Goal: Navigation & Orientation: Find specific page/section

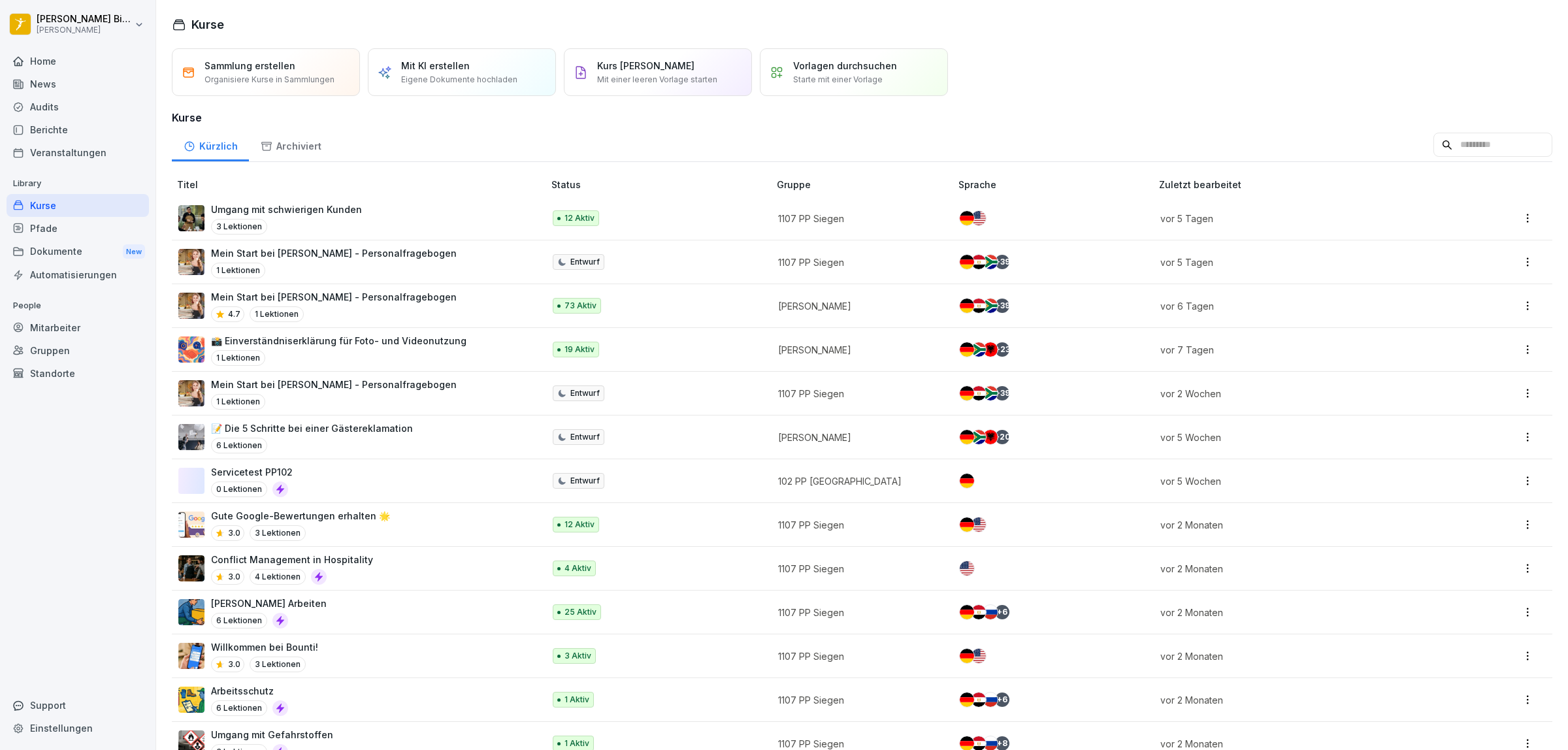
click at [41, 62] on div "Home" at bounding box center [78, 60] width 142 height 23
click at [53, 62] on div "Home" at bounding box center [78, 60] width 142 height 23
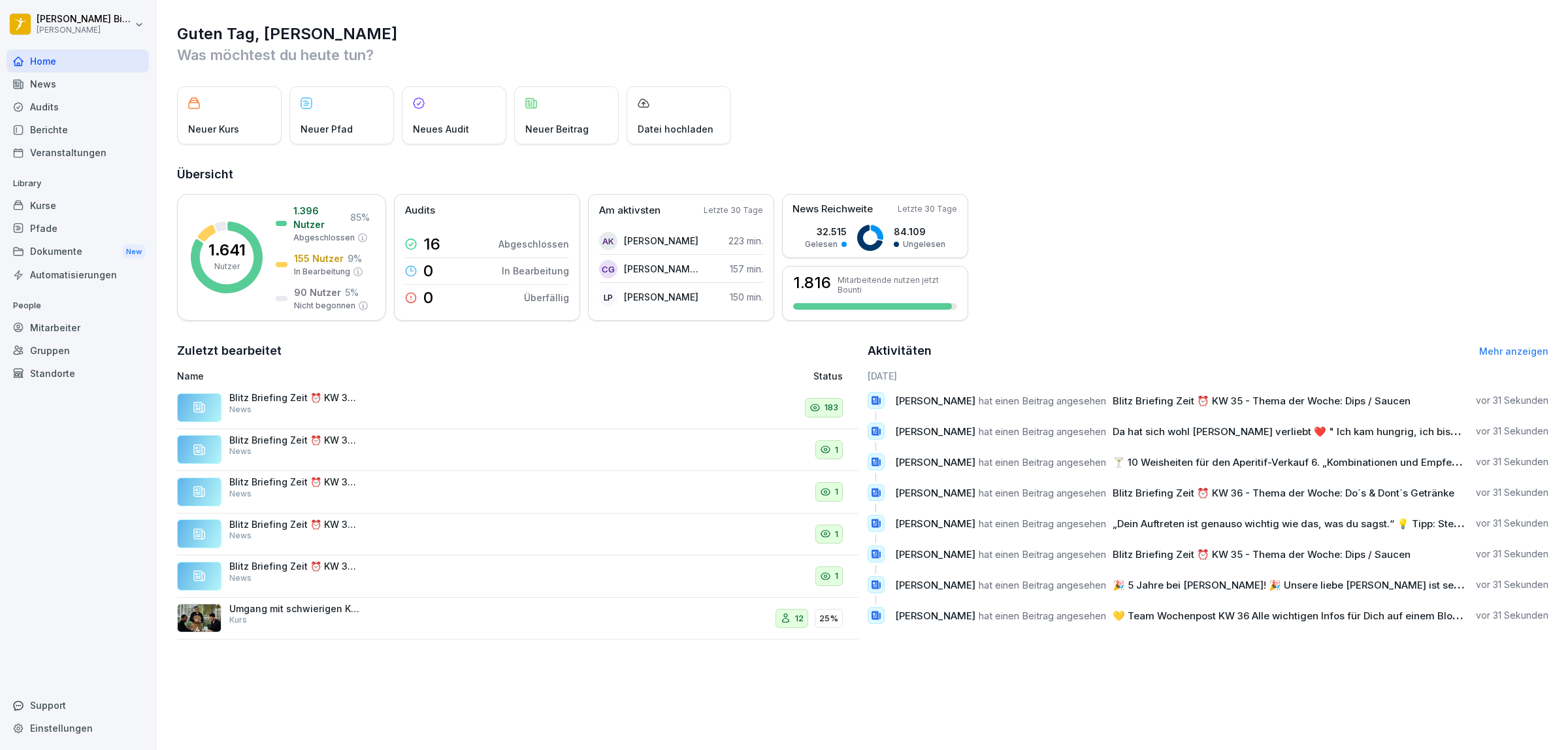
click at [67, 85] on div "News" at bounding box center [78, 83] width 142 height 23
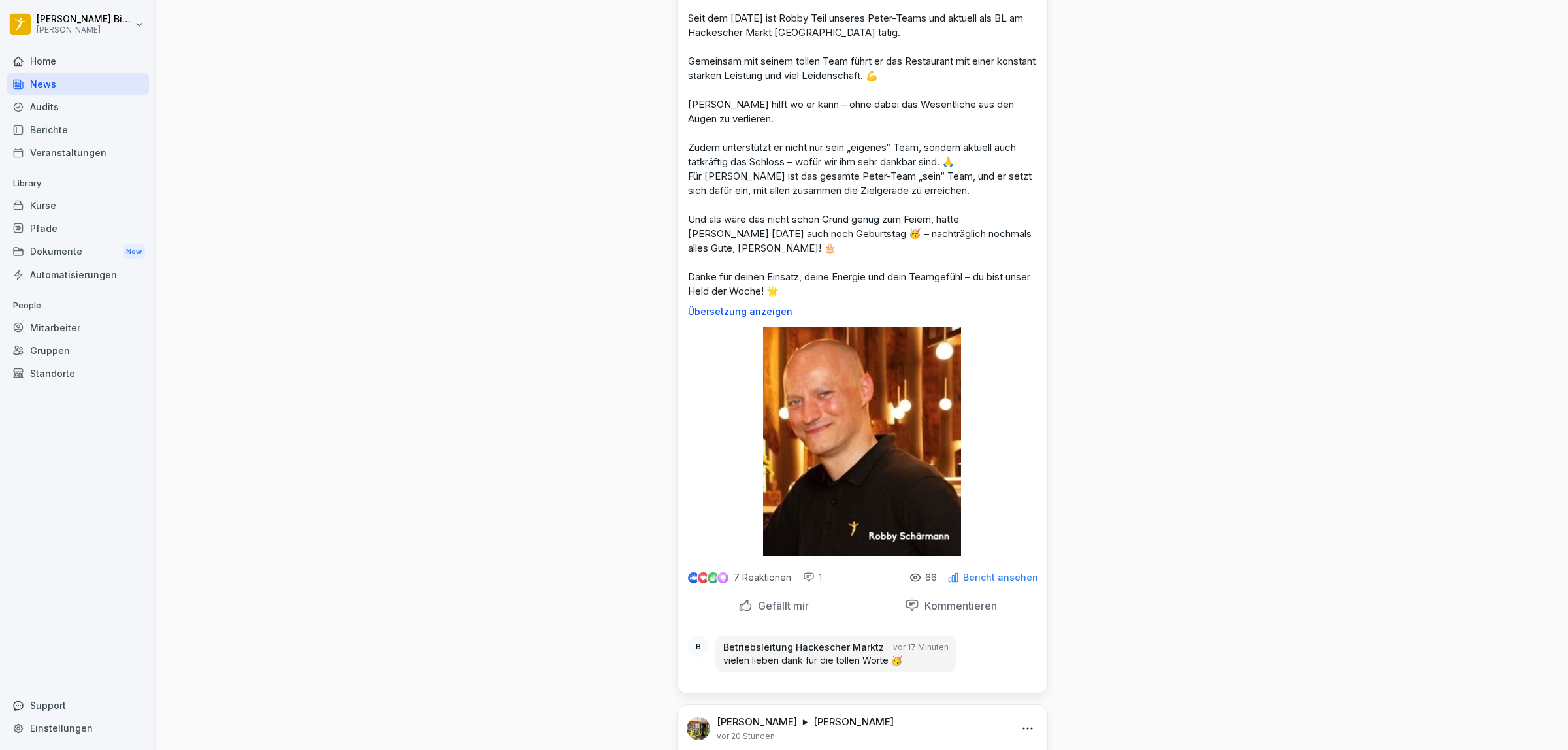
scroll to position [1144, 0]
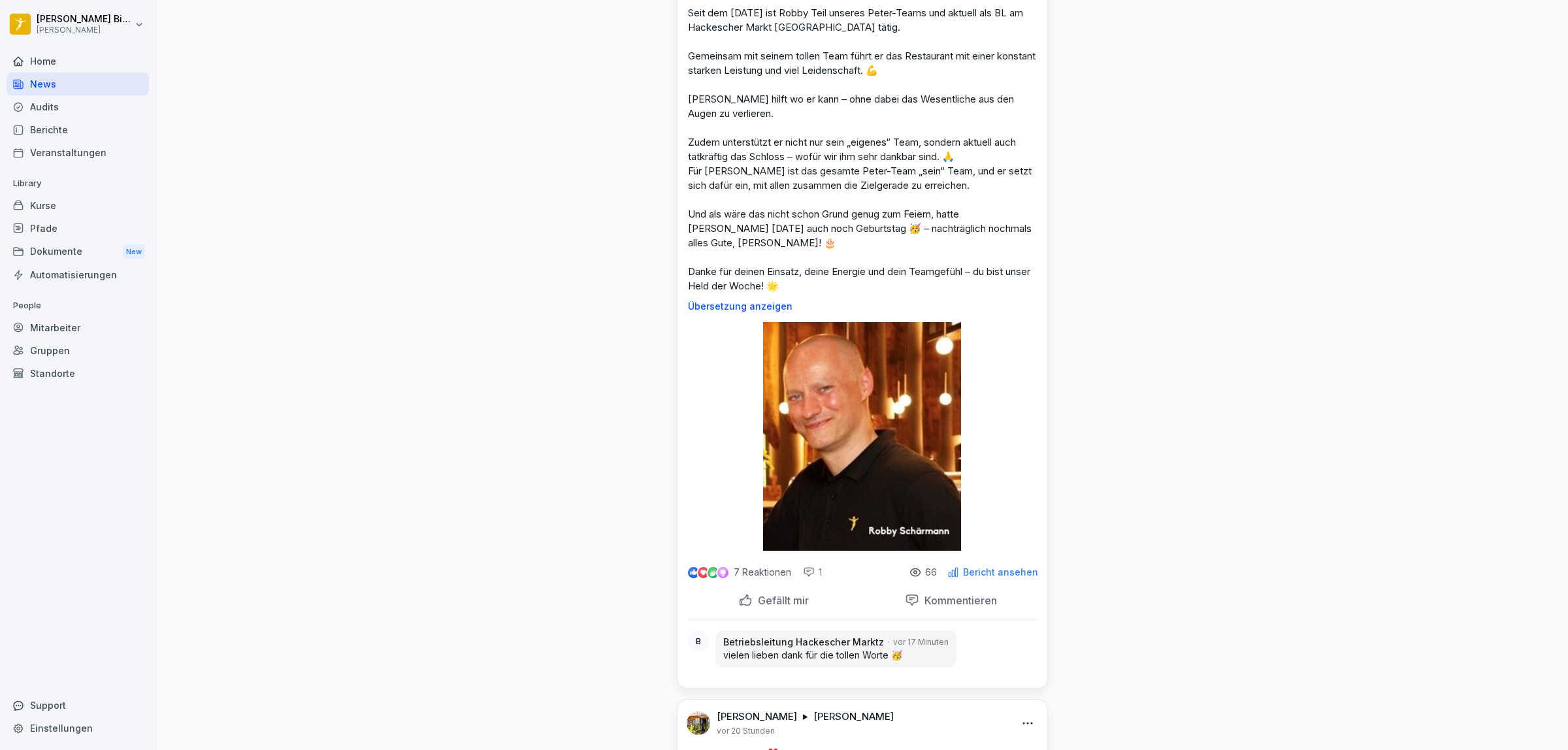
click at [776, 607] on p "Gefällt mir" at bounding box center [781, 600] width 56 height 13
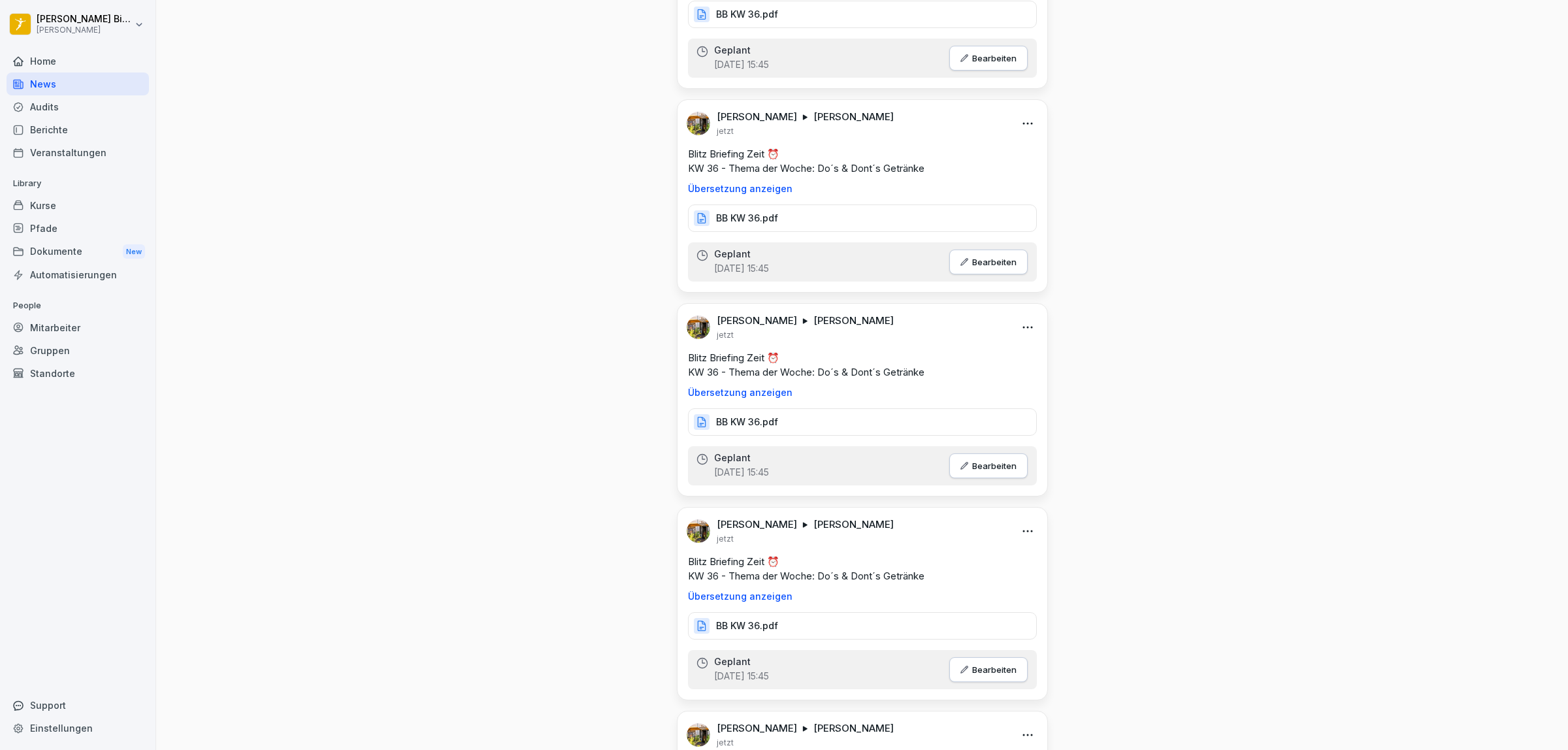
scroll to position [0, 0]
